Goal: Book appointment/travel/reservation

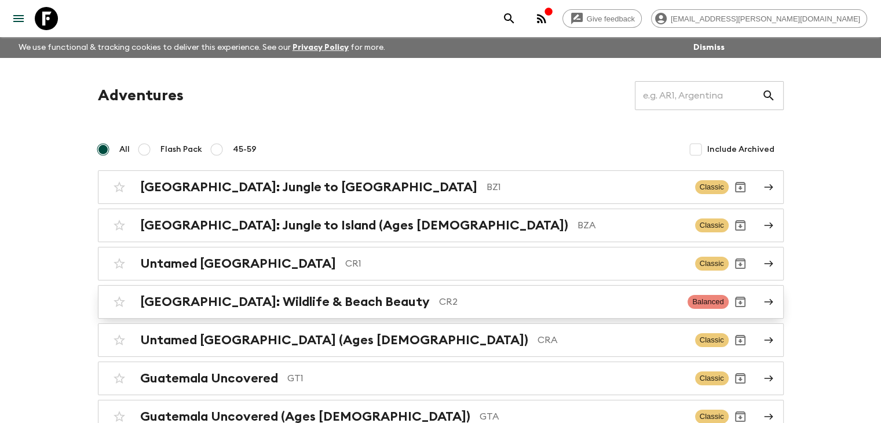
click at [353, 299] on h2 "[GEOGRAPHIC_DATA]: Wildlife & Beach Beauty" at bounding box center [284, 301] width 289 height 15
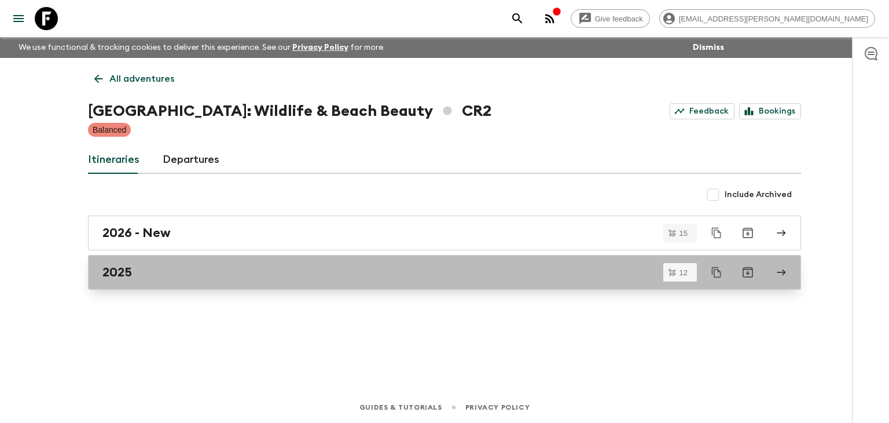
click at [131, 275] on h2 "2025" at bounding box center [117, 272] width 30 height 15
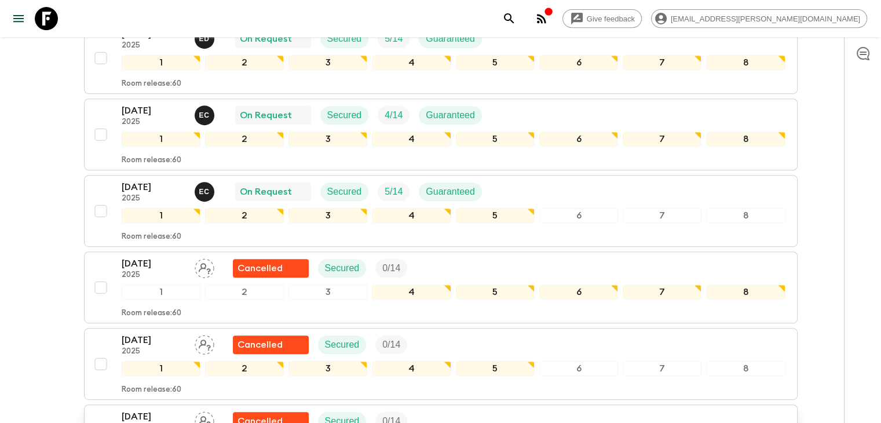
scroll to position [521, 0]
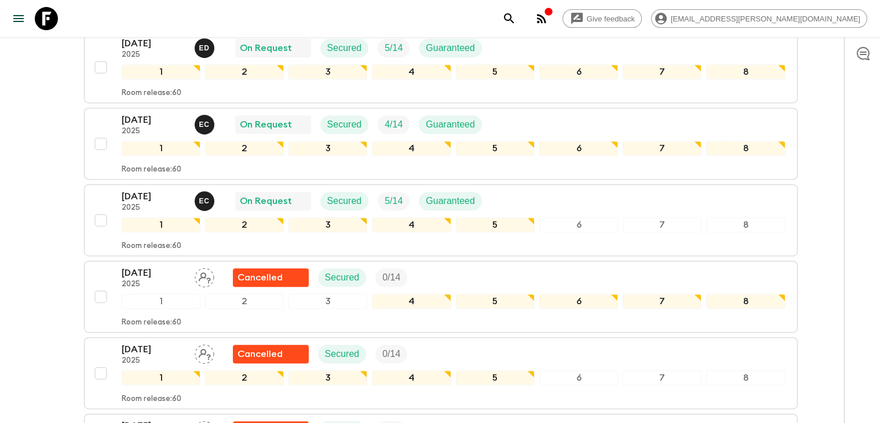
click at [144, 189] on p "[DATE]" at bounding box center [154, 196] width 64 height 14
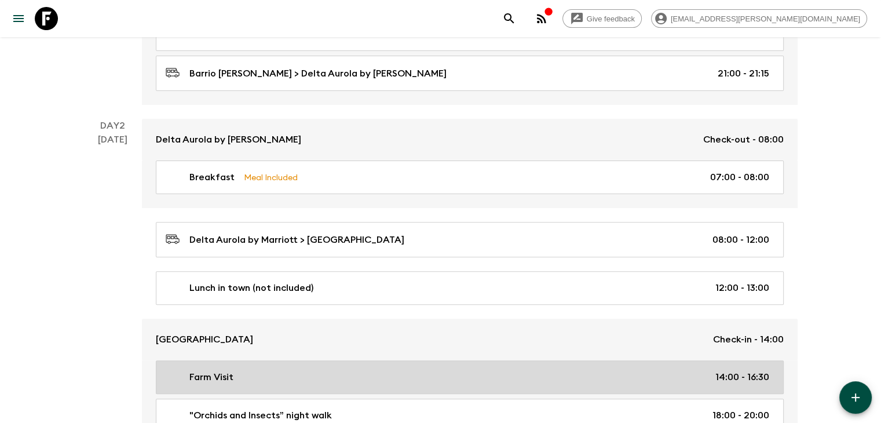
scroll to position [347, 0]
